Goal: Task Accomplishment & Management: Use online tool/utility

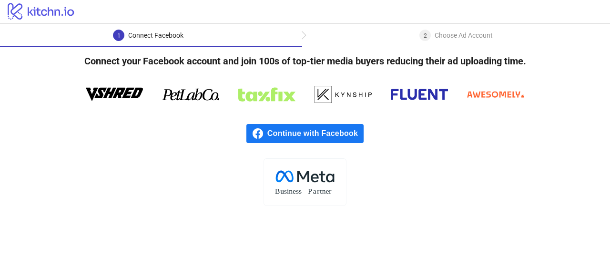
click at [276, 137] on span "Continue with Facebook" at bounding box center [316, 133] width 96 height 19
click at [318, 137] on span "Continue with Facebook" at bounding box center [316, 133] width 96 height 19
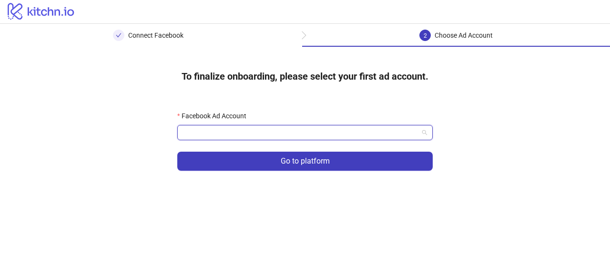
click at [253, 129] on input "Facebook Ad Account" at bounding box center [301, 132] width 236 height 14
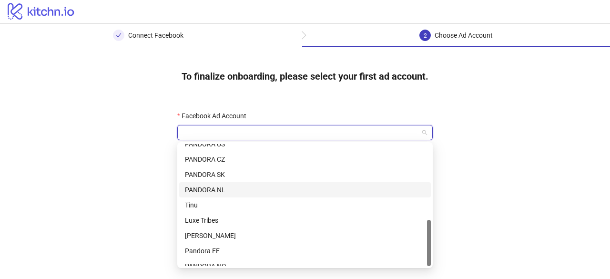
scroll to position [198, 0]
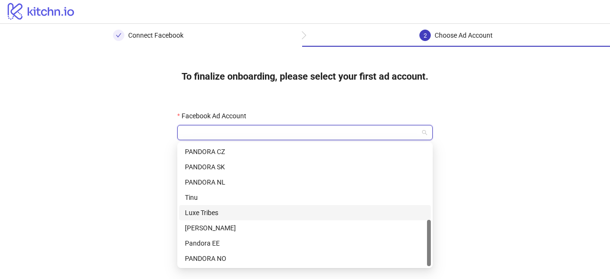
click at [229, 212] on div "Luxe Tribes" at bounding box center [305, 212] width 240 height 10
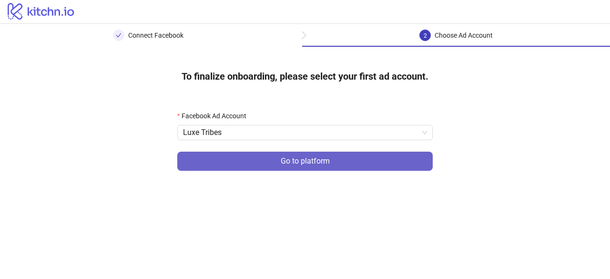
click at [262, 164] on button "Go to platform" at bounding box center [305, 161] width 256 height 19
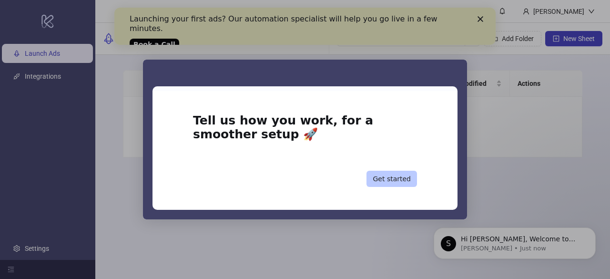
click at [409, 181] on button "Get started" at bounding box center [392, 179] width 51 height 16
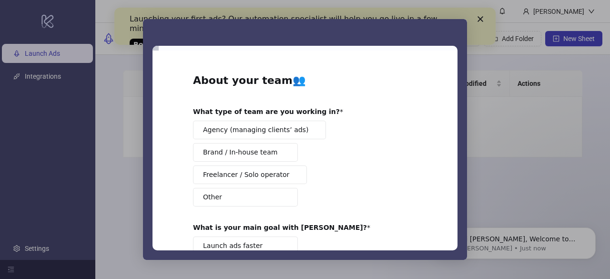
click at [272, 155] on button "Brand / In-house team" at bounding box center [245, 152] width 105 height 19
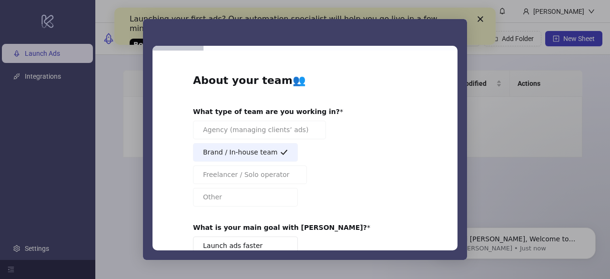
scroll to position [95, 0]
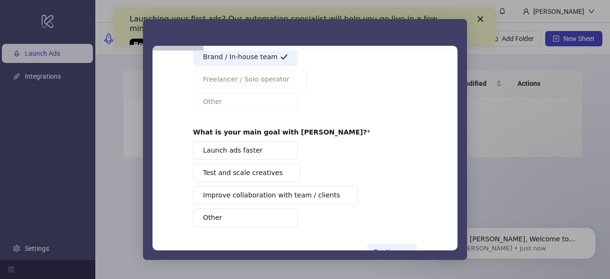
click at [270, 171] on button "Test and scale creatives" at bounding box center [246, 173] width 107 height 19
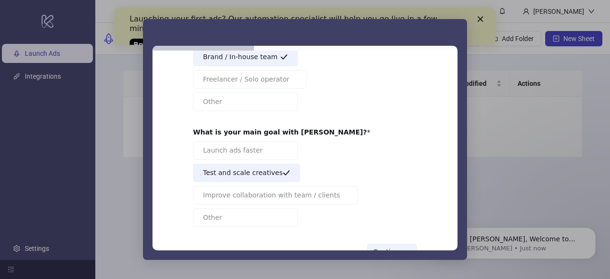
scroll to position [125, 0]
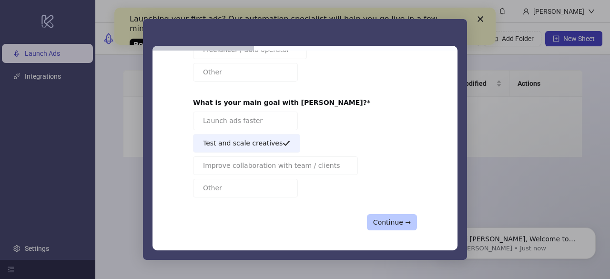
click at [382, 223] on button "Continue →" at bounding box center [392, 222] width 50 height 16
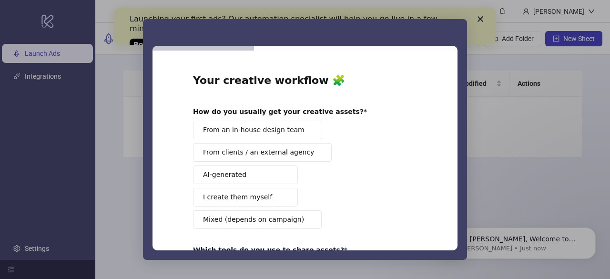
scroll to position [48, 0]
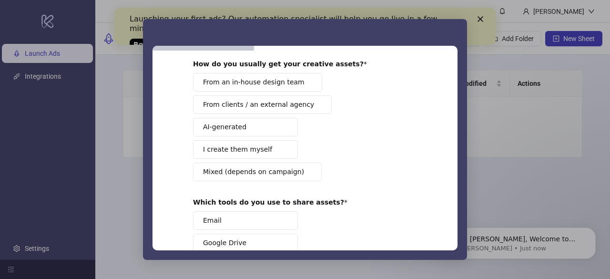
click at [257, 148] on span "I create them myself" at bounding box center [237, 150] width 69 height 10
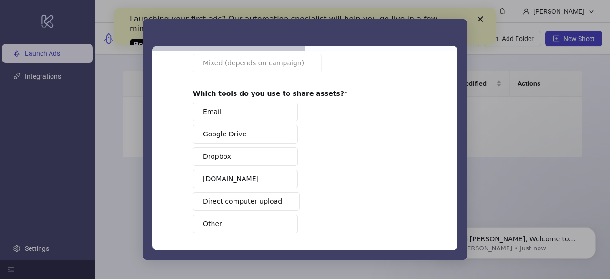
scroll to position [143, 0]
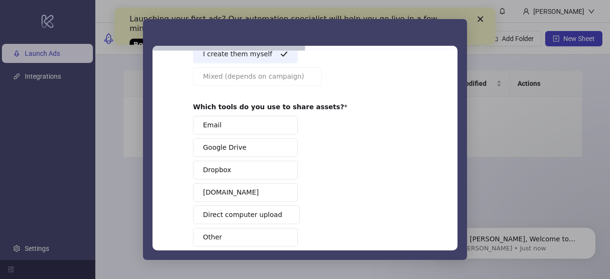
click at [256, 143] on button "Google Drive" at bounding box center [245, 147] width 105 height 19
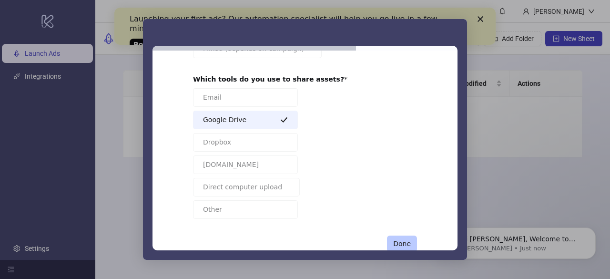
scroll to position [191, 0]
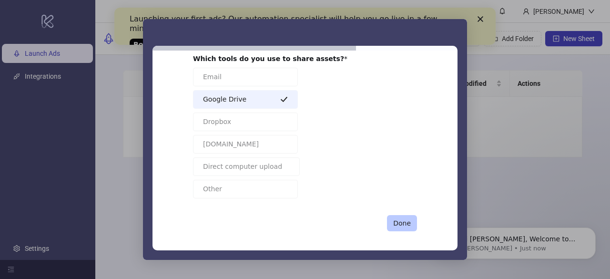
click at [399, 217] on button "Done" at bounding box center [402, 223] width 30 height 16
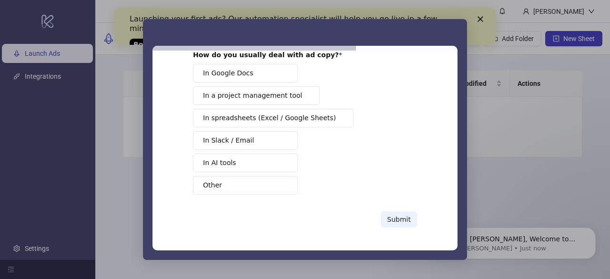
scroll to position [0, 0]
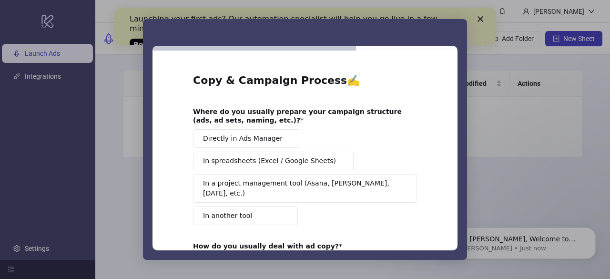
click at [258, 133] on button "Directly in Ads Manager" at bounding box center [246, 138] width 107 height 19
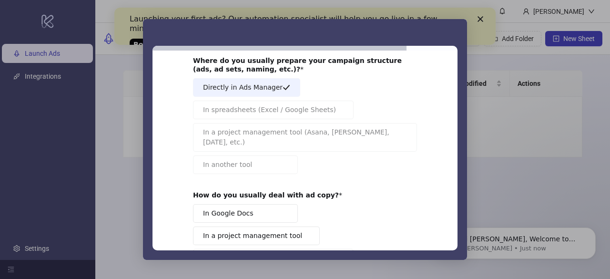
scroll to position [143, 0]
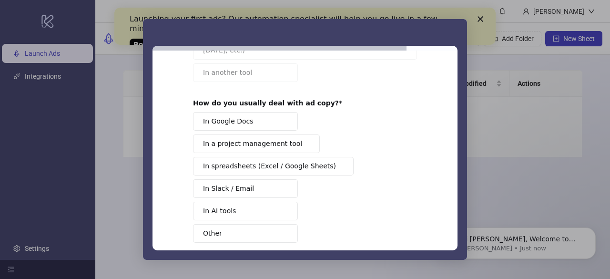
click at [266, 112] on button "In Google Docs" at bounding box center [245, 121] width 105 height 19
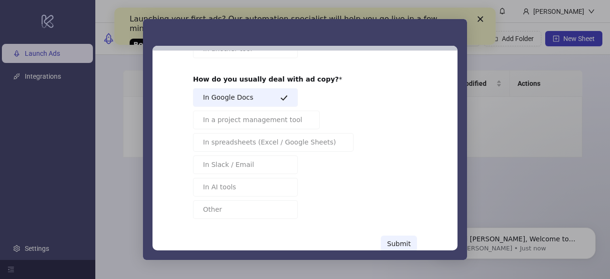
scroll to position [178, 0]
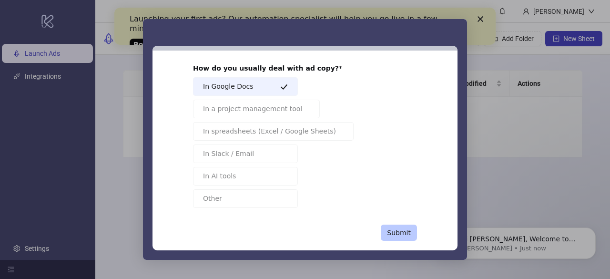
click at [403, 225] on button "Submit" at bounding box center [399, 233] width 36 height 16
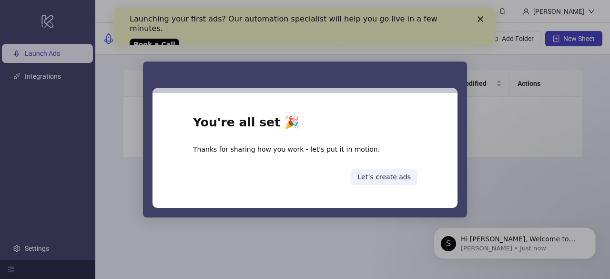
scroll to position [0, 0]
click at [412, 180] on button "Let’s create ads" at bounding box center [384, 177] width 66 height 16
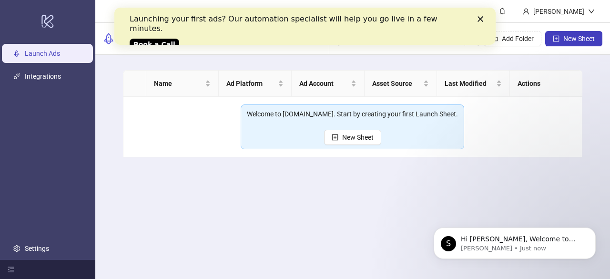
click at [480, 17] on icon "Close" at bounding box center [481, 19] width 6 height 6
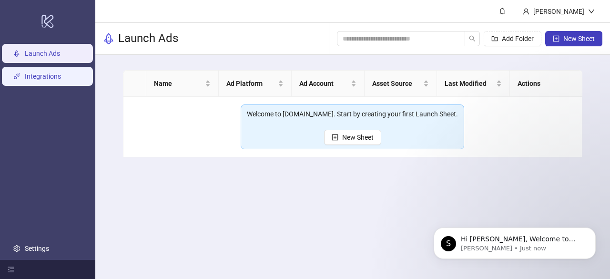
click at [52, 76] on link "Integrations" at bounding box center [43, 76] width 36 height 8
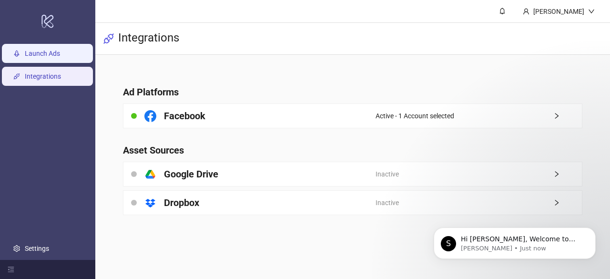
click at [25, 50] on link "Launch Ads" at bounding box center [42, 54] width 35 height 8
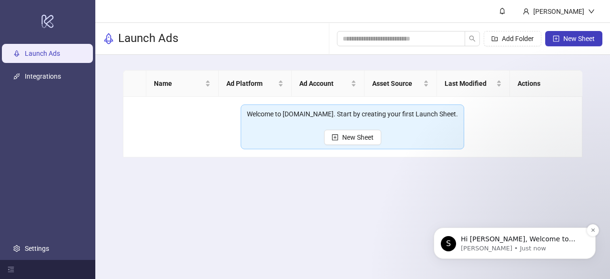
click at [506, 241] on p "Hi Olajumoke, Welcome to Kitchn.io! 🎉 You’re all set to start launching ads eff…" at bounding box center [522, 240] width 123 height 10
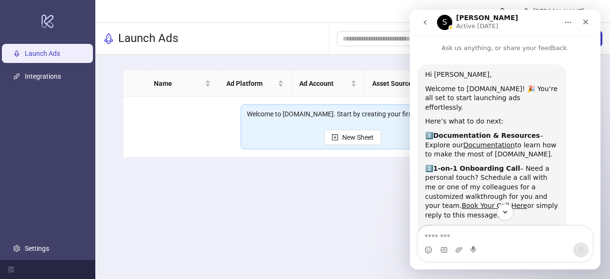
scroll to position [103, 0]
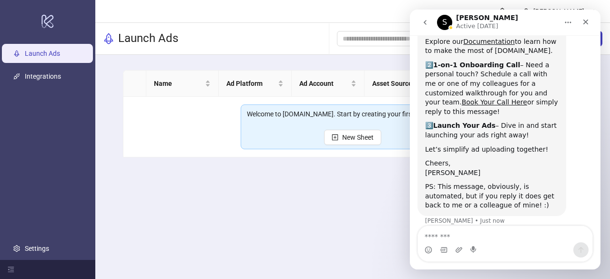
click at [218, 240] on main "Olajumoke Adekunle Launch Ads Add Folder New Sheet Name Ad Platform Ad Account …" at bounding box center [352, 139] width 515 height 279
click at [335, 138] on icon "plus-square" at bounding box center [335, 137] width 7 height 7
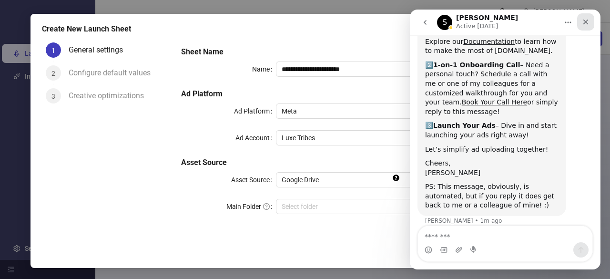
click at [588, 21] on icon "Close" at bounding box center [586, 22] width 8 height 8
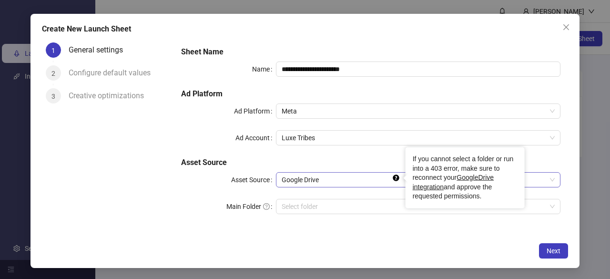
click at [404, 180] on div at bounding box center [405, 178] width 4 height 8
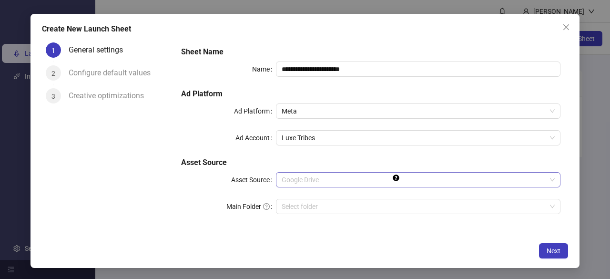
click at [366, 186] on span "Google Drive" at bounding box center [418, 180] width 273 height 14
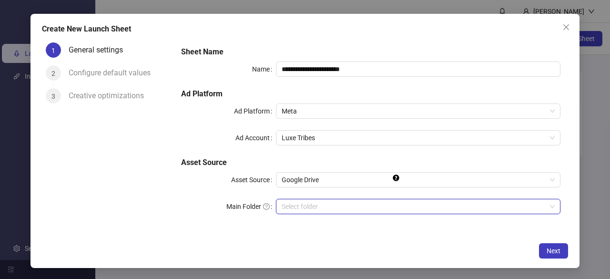
click at [334, 208] on input "Main Folder" at bounding box center [414, 206] width 265 height 14
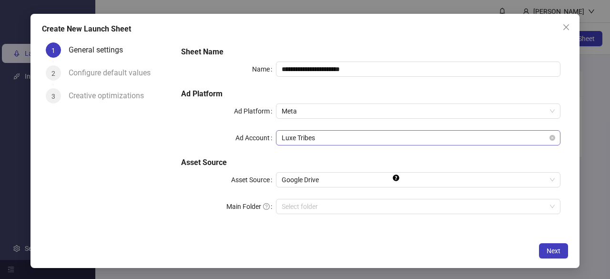
click at [547, 133] on span "Luxe Tribes" at bounding box center [418, 138] width 273 height 14
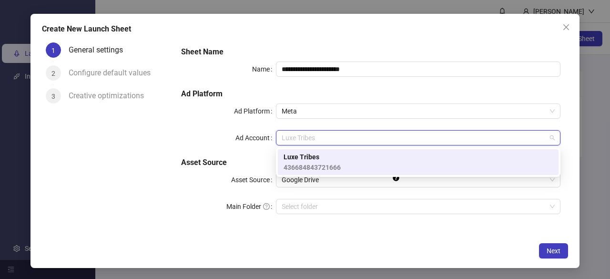
click at [127, 64] on div "General settings" at bounding box center [119, 53] width 101 height 23
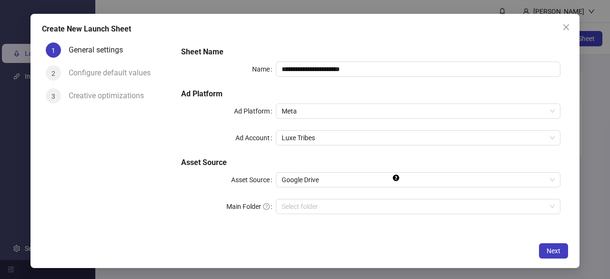
click at [566, 26] on icon "close" at bounding box center [567, 27] width 6 height 6
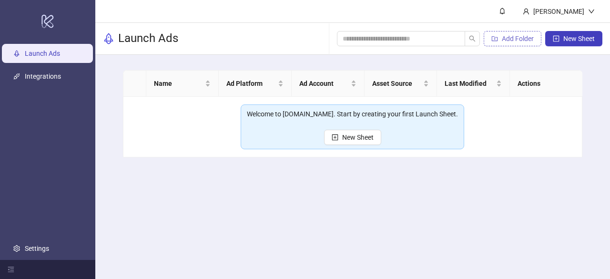
click at [499, 42] on button "Add Folder" at bounding box center [513, 38] width 58 height 15
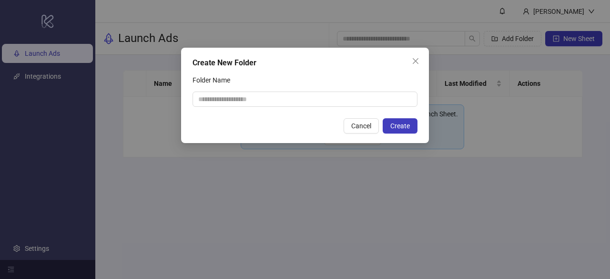
click at [400, 59] on div "Create New Folder" at bounding box center [305, 62] width 225 height 11
click at [416, 57] on button "Close" at bounding box center [415, 60] width 15 height 15
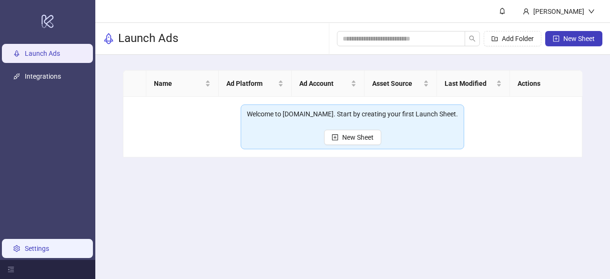
click at [43, 248] on link "Settings" at bounding box center [37, 249] width 24 height 8
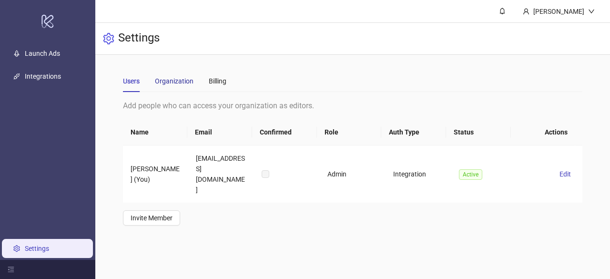
click at [179, 83] on div "Organization" at bounding box center [174, 81] width 39 height 10
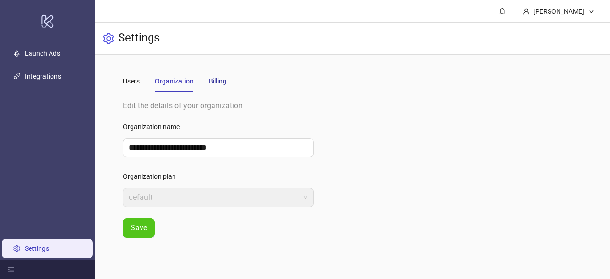
click at [223, 83] on div "Billing" at bounding box center [218, 81] width 18 height 10
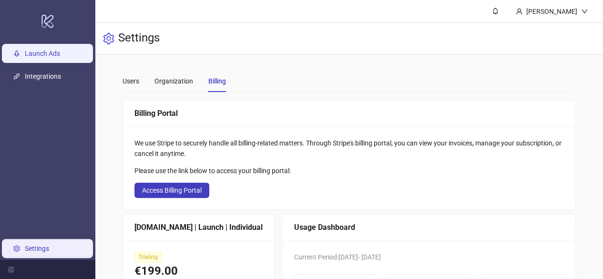
click at [46, 57] on link "Launch Ads" at bounding box center [42, 54] width 35 height 8
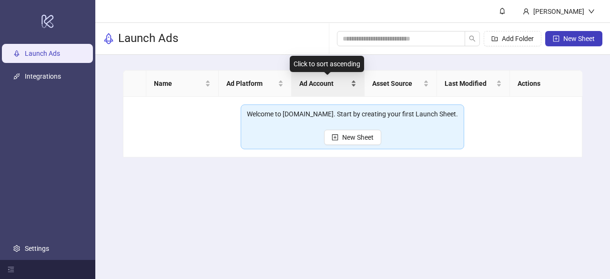
click at [313, 85] on span "Ad Account" at bounding box center [324, 83] width 50 height 10
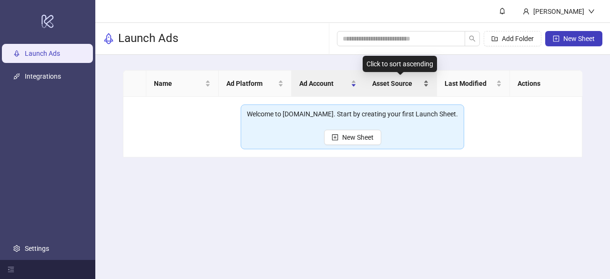
click at [422, 86] on div "Asset Source" at bounding box center [400, 83] width 57 height 10
click at [428, 84] on div "Asset Source" at bounding box center [400, 83] width 57 height 10
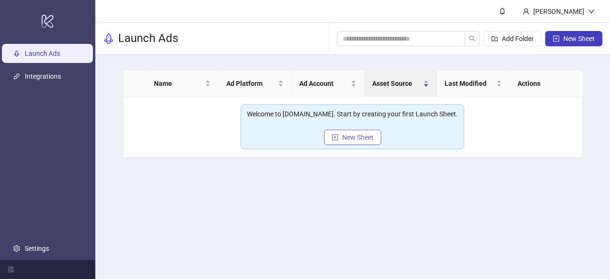
click at [367, 134] on span "New Sheet" at bounding box center [357, 138] width 31 height 8
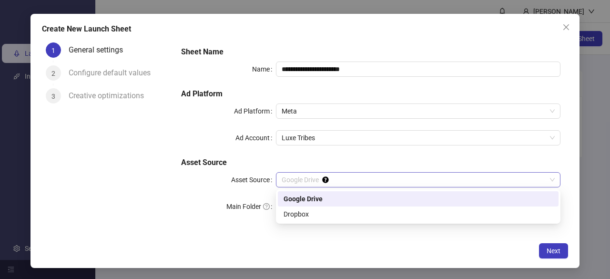
click at [477, 176] on span "Google Drive" at bounding box center [418, 180] width 273 height 14
click at [309, 215] on div "Dropbox" at bounding box center [418, 214] width 269 height 10
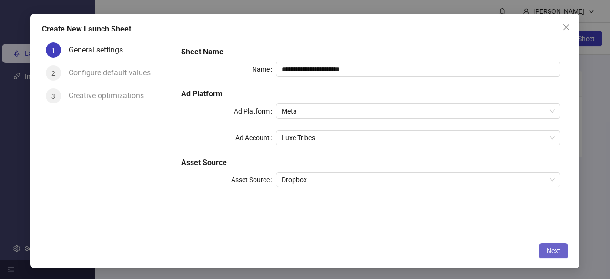
click at [560, 252] on button "Next" at bounding box center [553, 250] width 29 height 15
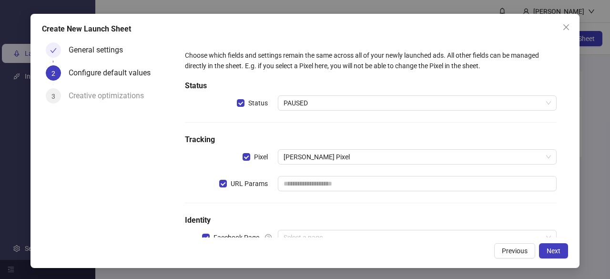
scroll to position [31, 0]
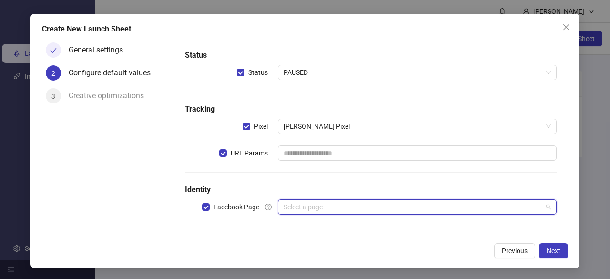
click at [343, 209] on input "search" at bounding box center [413, 207] width 259 height 14
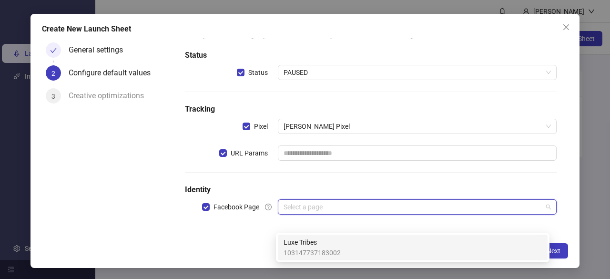
scroll to position [0, 0]
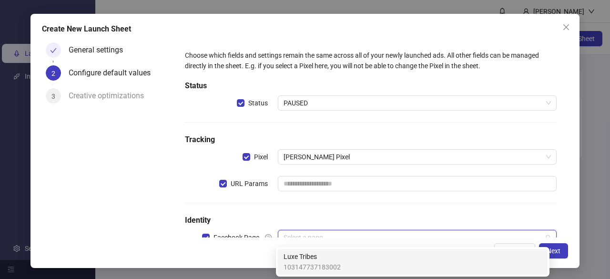
click at [310, 257] on span "Luxe Tribes" at bounding box center [312, 256] width 57 height 10
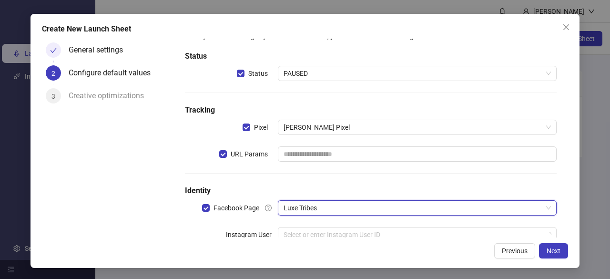
scroll to position [57, 0]
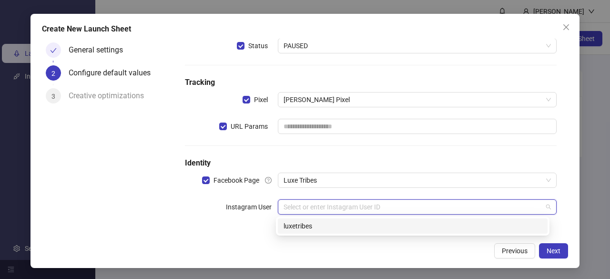
click at [342, 211] on input "search" at bounding box center [413, 207] width 259 height 14
click at [330, 225] on div "luxetribes" at bounding box center [413, 226] width 258 height 10
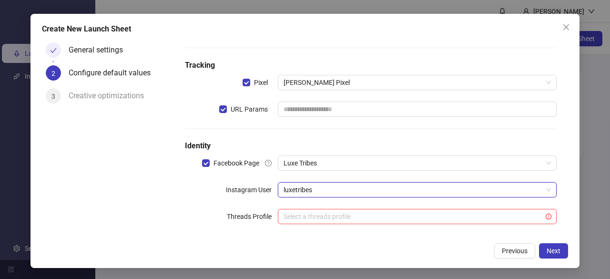
scroll to position [84, 0]
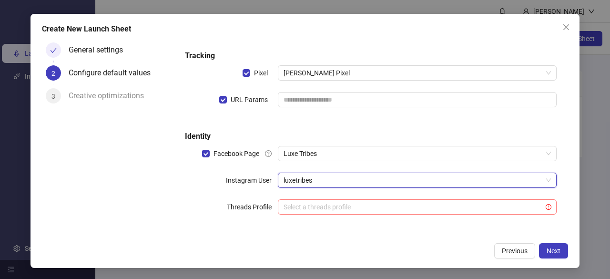
click at [449, 206] on input "search" at bounding box center [413, 207] width 259 height 14
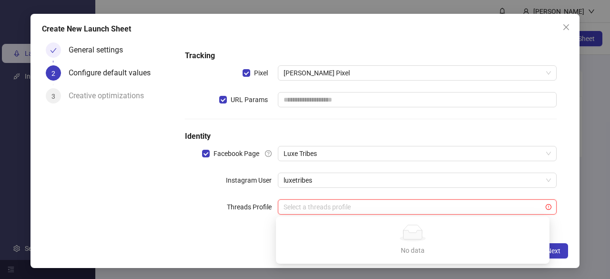
click at [365, 190] on div "Choose which fields and settings remain the same across all of your newly launc…" at bounding box center [371, 96] width 380 height 268
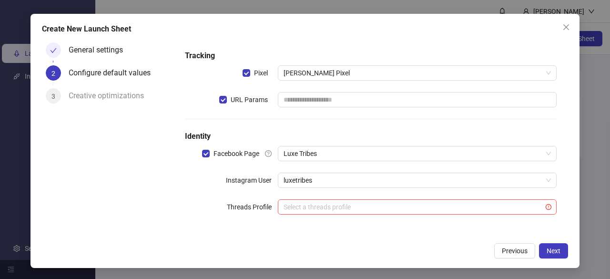
click at [569, 254] on div "Create New Launch Sheet General settings 2 Configure default values 3 Creative …" at bounding box center [305, 141] width 549 height 254
click at [562, 252] on button "Next" at bounding box center [553, 250] width 29 height 15
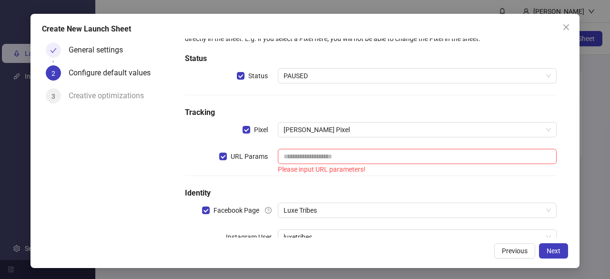
scroll to position [0, 0]
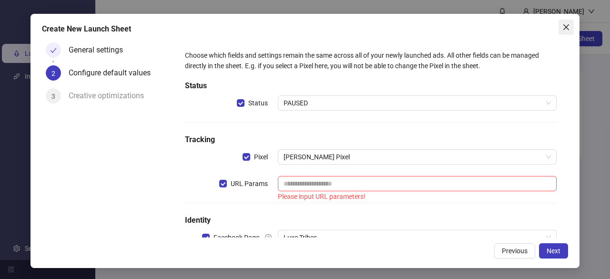
click at [566, 32] on button "Close" at bounding box center [566, 27] width 15 height 15
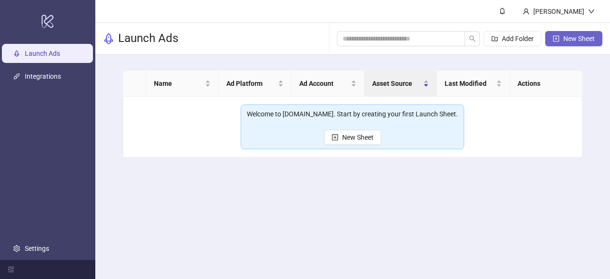
click at [564, 39] on span "New Sheet" at bounding box center [579, 39] width 31 height 8
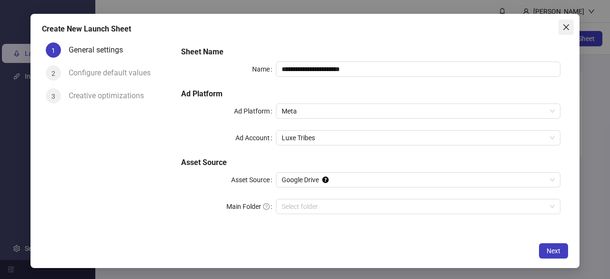
click at [564, 25] on icon "close" at bounding box center [567, 27] width 6 height 6
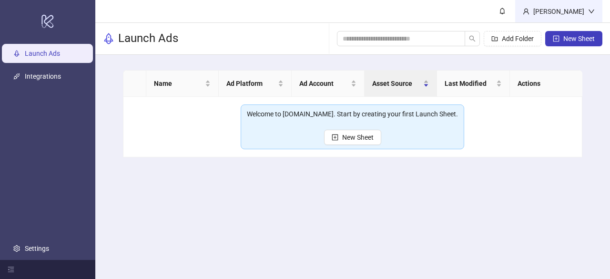
click at [582, 14] on div "Olajumoke Adekunle" at bounding box center [559, 11] width 59 height 10
click at [569, 128] on td "Welcome to Kitchn.io. Start by creating your first Launch Sheet. New Sheet" at bounding box center [354, 127] width 460 height 61
click at [366, 138] on span "New Sheet" at bounding box center [357, 138] width 31 height 8
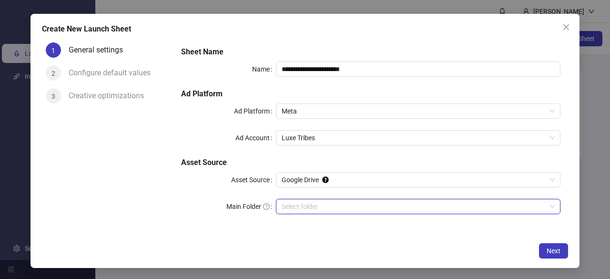
click at [369, 206] on input "Main Folder" at bounding box center [414, 206] width 265 height 14
click at [331, 187] on div "Google Drive" at bounding box center [418, 179] width 285 height 15
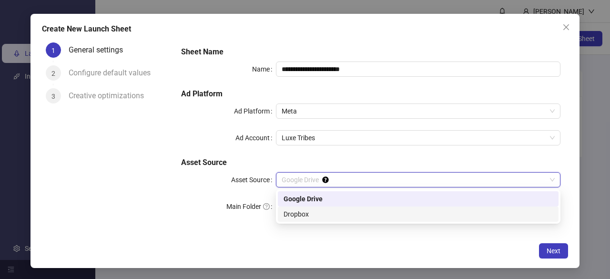
click at [314, 216] on div "Dropbox" at bounding box center [418, 214] width 269 height 10
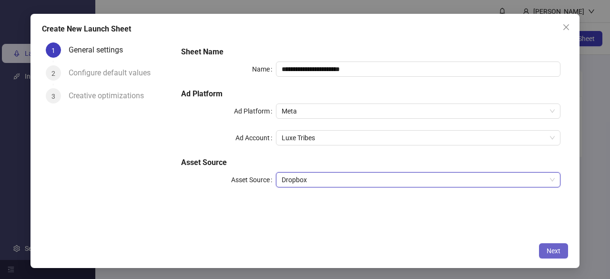
click at [557, 249] on span "Next" at bounding box center [554, 251] width 14 height 8
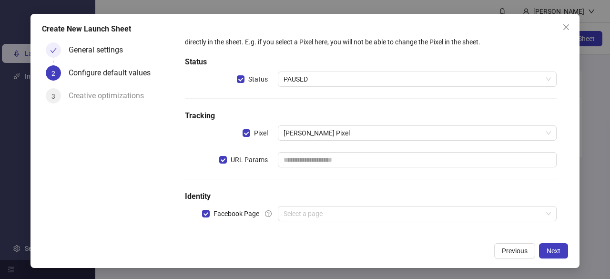
scroll to position [31, 0]
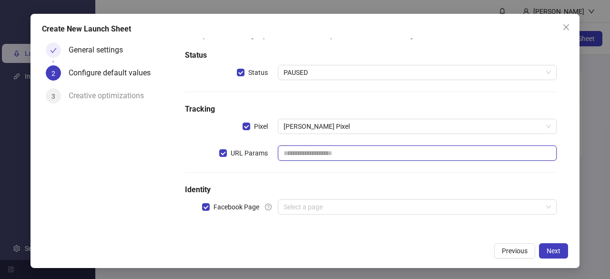
click at [315, 153] on input "text" at bounding box center [417, 152] width 279 height 15
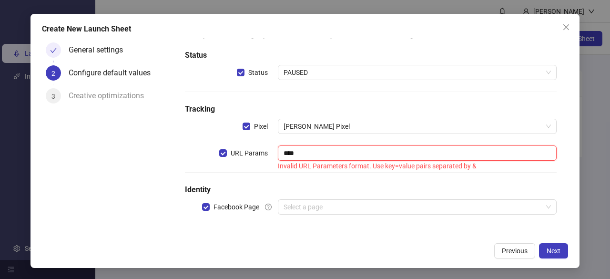
type input "****"
click at [317, 185] on h5 "Identity" at bounding box center [371, 189] width 372 height 11
click at [316, 154] on input "****" at bounding box center [417, 152] width 279 height 15
drag, startPoint x: 303, startPoint y: 151, endPoint x: 272, endPoint y: 159, distance: 32.0
click at [272, 158] on div "URL Params **** Invalid URL Parameters format. Use key=value pairs separated by…" at bounding box center [371, 158] width 372 height 27
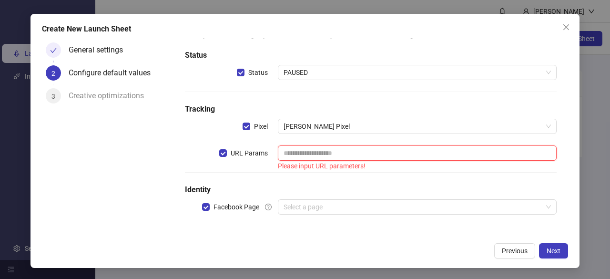
paste input "**********"
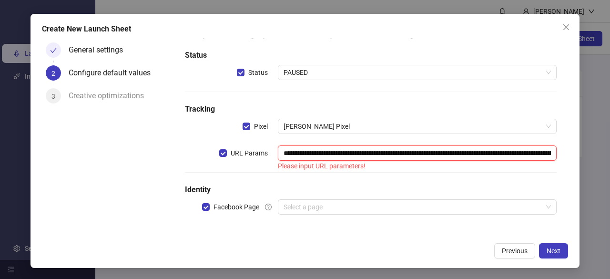
scroll to position [0, 244]
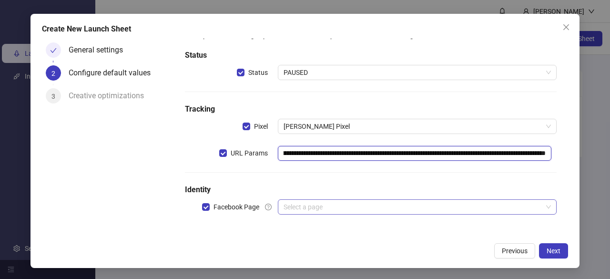
type input "**********"
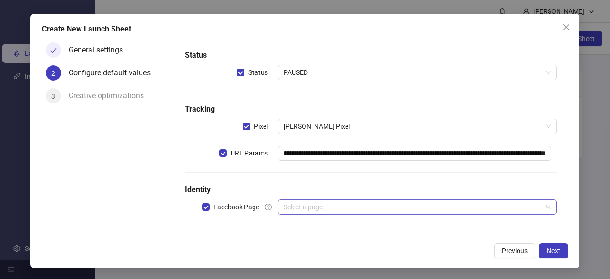
click at [305, 205] on input "search" at bounding box center [413, 207] width 259 height 14
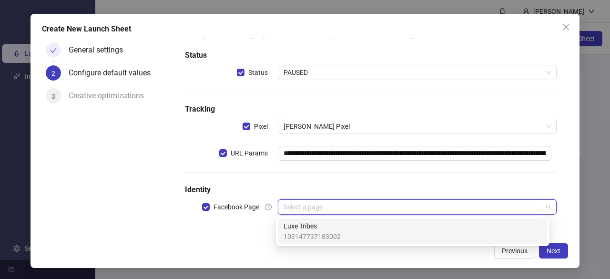
click at [303, 235] on span "103147737183002" at bounding box center [312, 236] width 57 height 10
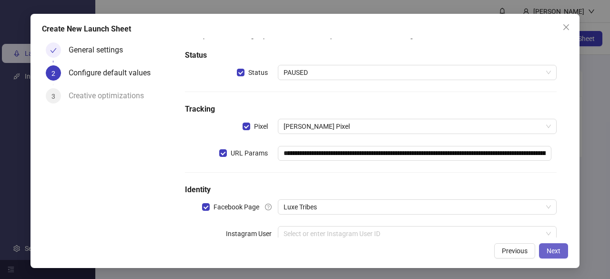
click at [559, 252] on span "Next" at bounding box center [554, 251] width 14 height 8
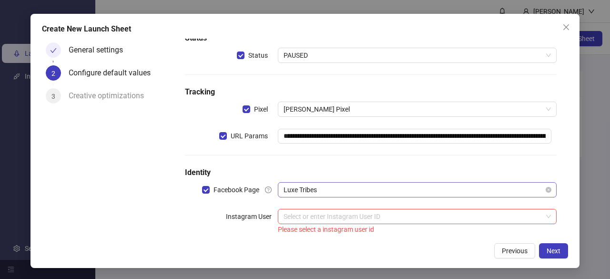
scroll to position [57, 0]
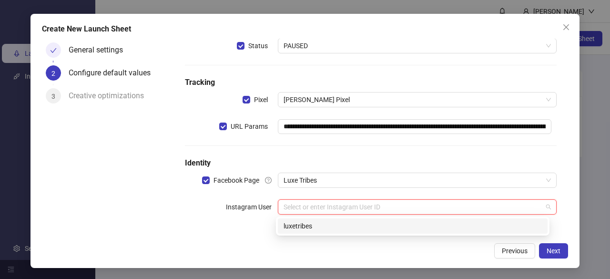
click at [364, 209] on input "search" at bounding box center [413, 207] width 259 height 14
click at [309, 225] on div "luxetribes" at bounding box center [413, 226] width 258 height 10
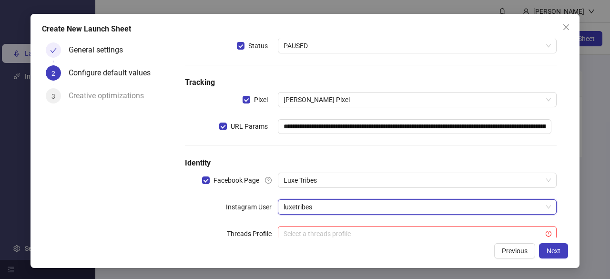
scroll to position [84, 0]
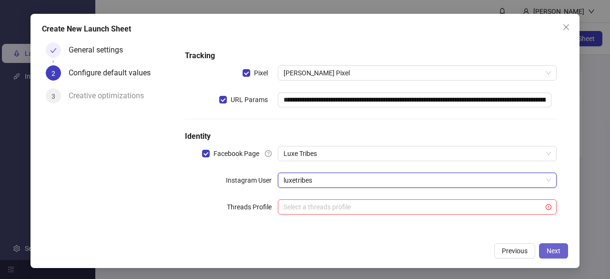
click at [555, 251] on span "Next" at bounding box center [554, 251] width 14 height 8
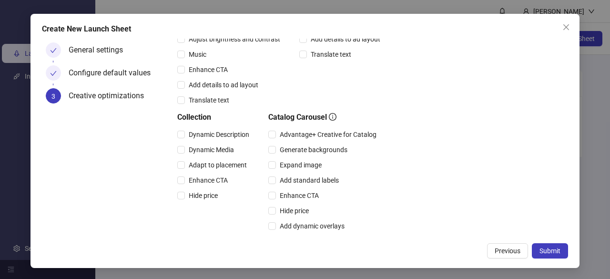
scroll to position [298, 0]
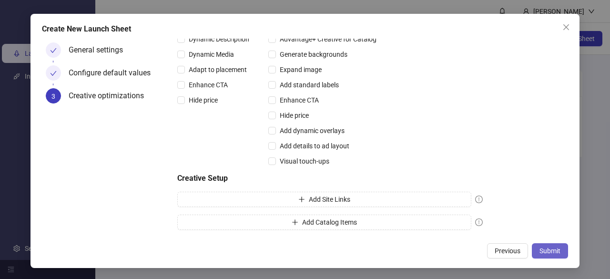
click at [554, 248] on span "Submit" at bounding box center [550, 251] width 21 height 8
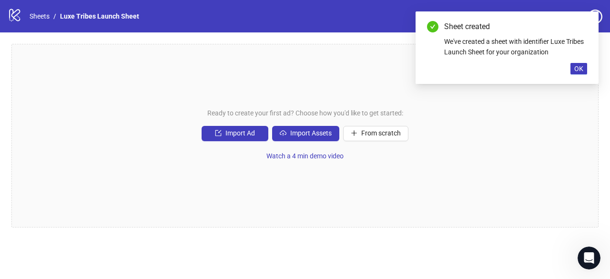
scroll to position [134, 0]
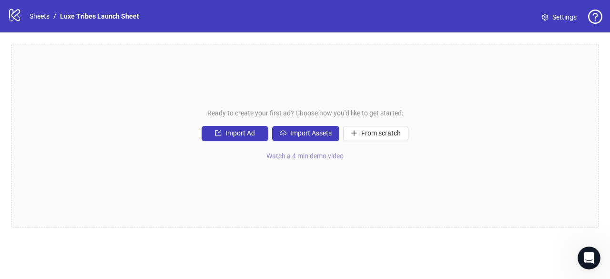
click at [306, 156] on span "Watch a 4 min demo video" at bounding box center [305, 156] width 77 height 8
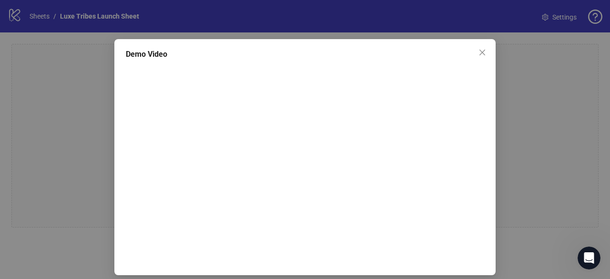
scroll to position [16, 0]
